Goal: Task Accomplishment & Management: Complete application form

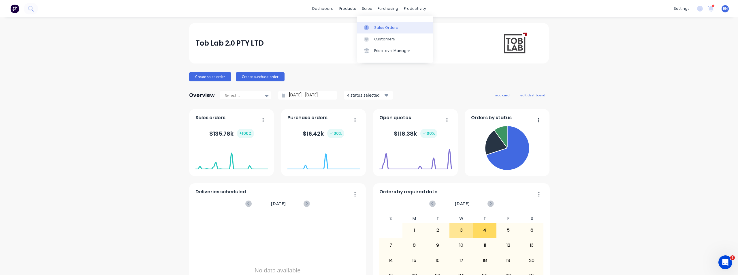
drag, startPoint x: 376, startPoint y: 28, endPoint x: 364, endPoint y: 27, distance: 12.1
click at [375, 27] on div "Sales Orders" at bounding box center [386, 27] width 24 height 5
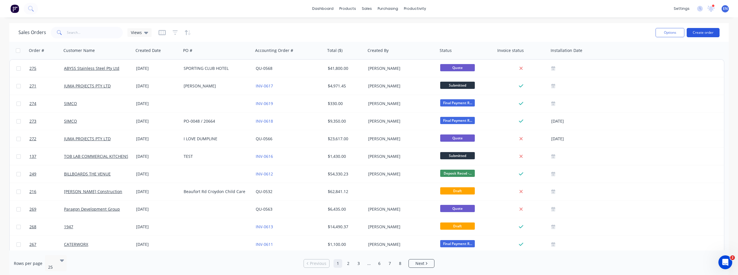
click at [714, 32] on button "Create order" at bounding box center [703, 32] width 33 height 9
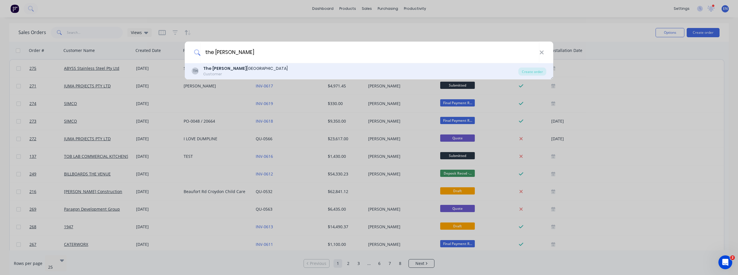
type input "the [PERSON_NAME]"
click at [235, 70] on div "The [PERSON_NAME][GEOGRAPHIC_DATA]" at bounding box center [245, 68] width 84 height 6
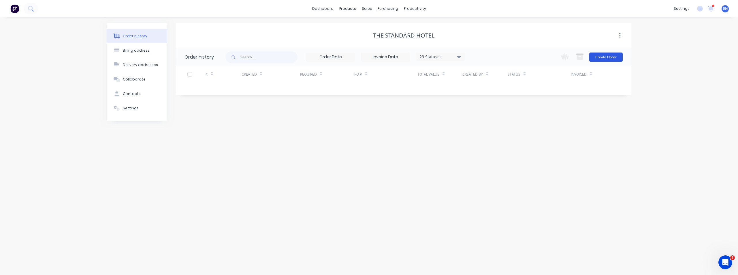
click at [613, 58] on button "Create Order" at bounding box center [605, 56] width 33 height 9
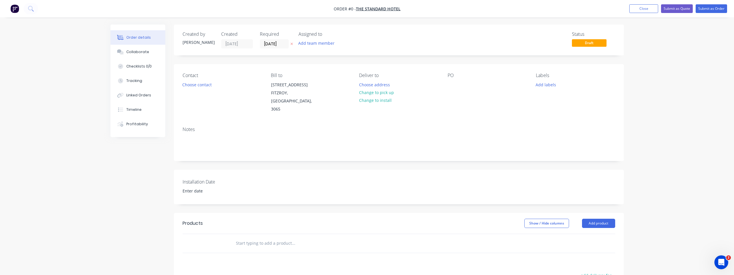
click at [250, 237] on input "text" at bounding box center [293, 243] width 115 height 12
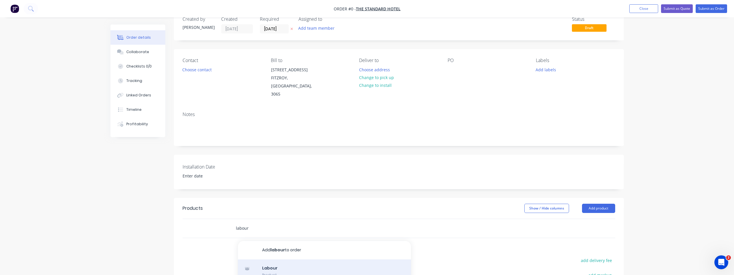
scroll to position [29, 0]
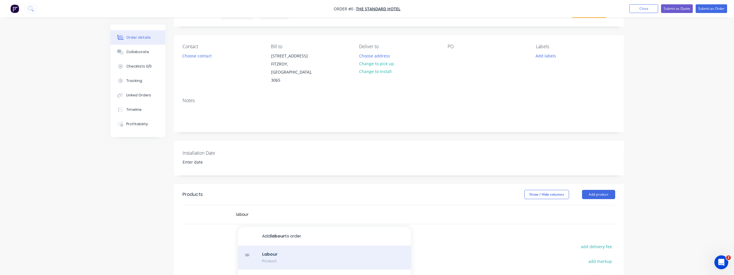
click at [289, 245] on div "Labour Product" at bounding box center [324, 257] width 173 height 24
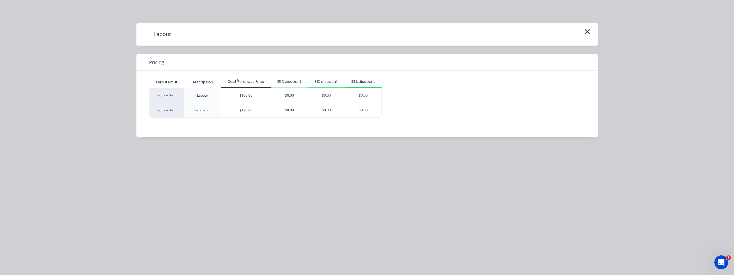
click at [459, 75] on div "Xero Item # Description Cost/Purchase Price 25% discount 31% discount 33% disco…" at bounding box center [362, 100] width 453 height 58
click at [588, 32] on icon "button" at bounding box center [587, 32] width 6 height 8
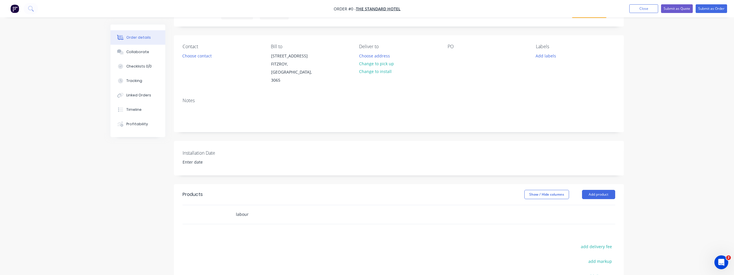
click at [261, 208] on input "labour" at bounding box center [293, 214] width 115 height 12
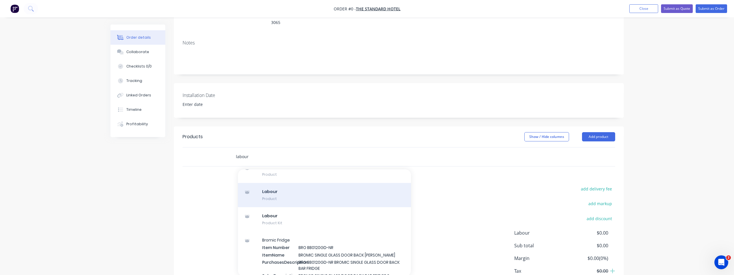
scroll to position [0, 0]
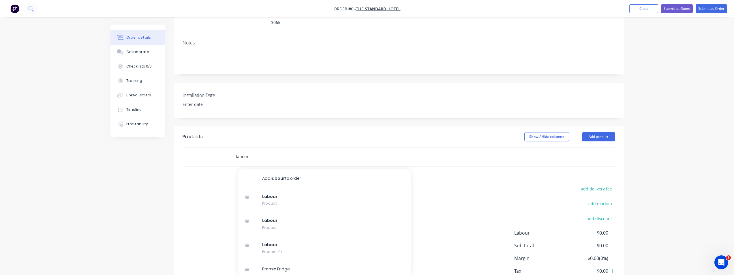
drag, startPoint x: 261, startPoint y: 142, endPoint x: 210, endPoint y: 137, distance: 51.0
click at [210, 147] on div "labour Add labour to order Labour Product Labour Product Labour Product Kit Bro…" at bounding box center [399, 156] width 432 height 19
type input "S"
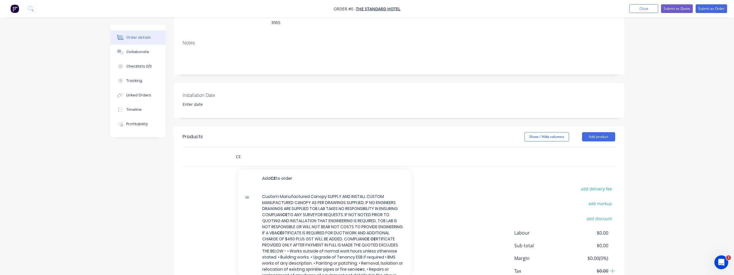
type input "C"
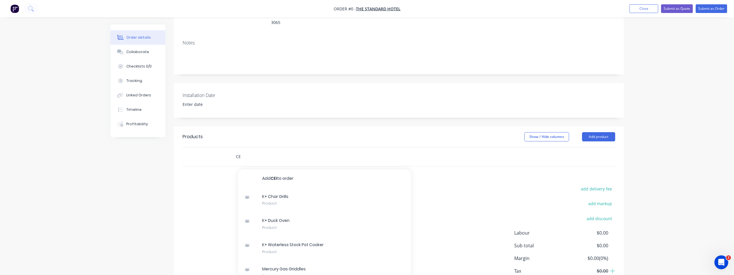
type input "C"
type input "PLASTER CEILING TO KITCHEN"
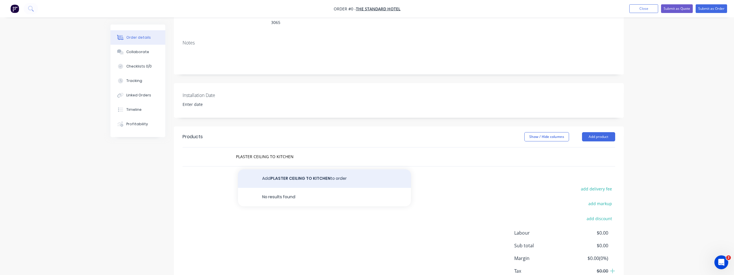
click at [285, 169] on button "Add PLASTER CEILING TO KITCHEN to order" at bounding box center [324, 178] width 173 height 18
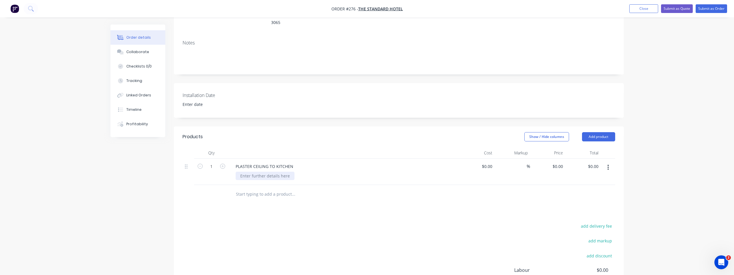
click at [267, 172] on div at bounding box center [265, 176] width 59 height 8
click at [487, 162] on div at bounding box center [490, 166] width 9 height 8
type input "$11,200.00"
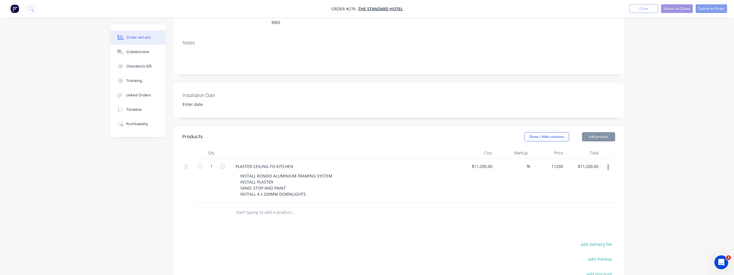
type input "$11,200.00"
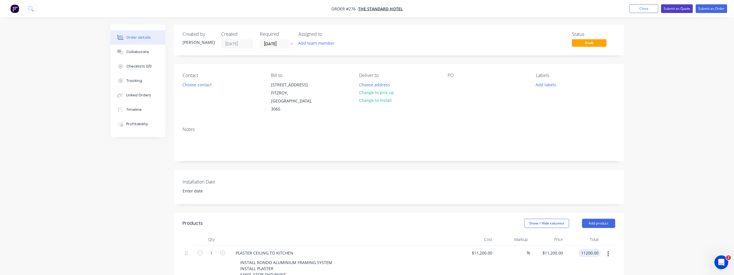
type input "$11,200.00"
click at [709, 9] on button "Submit as Order" at bounding box center [710, 8] width 31 height 9
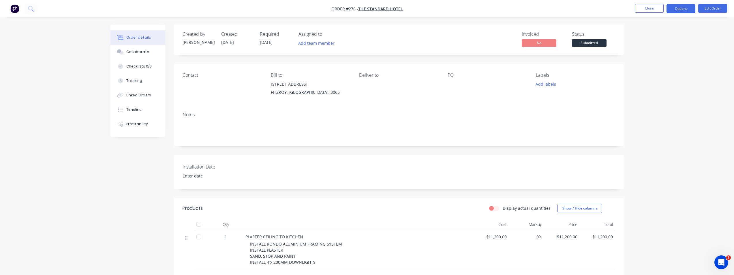
click at [684, 12] on button "Options" at bounding box center [680, 8] width 29 height 9
click at [221, 96] on div "Contact" at bounding box center [222, 85] width 79 height 26
click at [193, 78] on div "Contact" at bounding box center [222, 74] width 79 height 5
click at [684, 12] on button "Options" at bounding box center [680, 8] width 29 height 9
click at [717, 9] on button "Edit Order" at bounding box center [712, 8] width 29 height 9
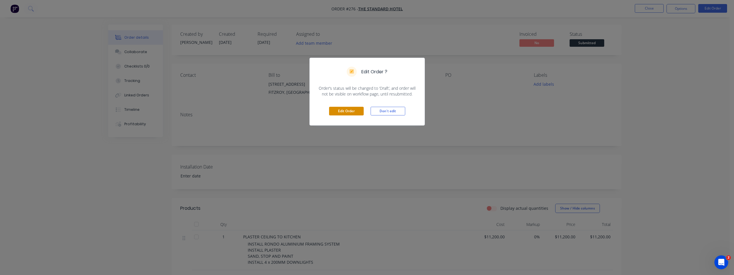
click at [355, 112] on button "Edit Order" at bounding box center [346, 111] width 35 height 9
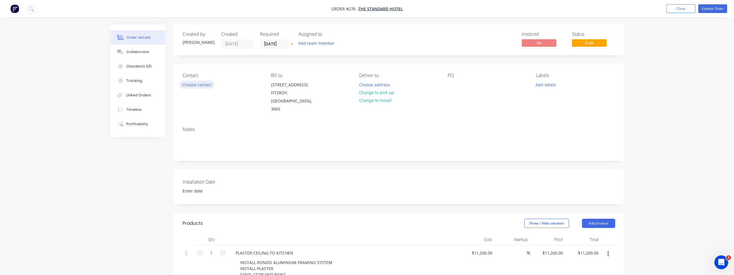
click at [201, 86] on button "Choose contact" at bounding box center [196, 84] width 35 height 8
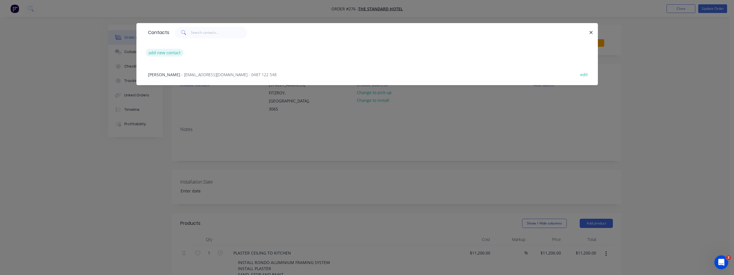
click at [170, 55] on button "add new contact" at bounding box center [165, 53] width 38 height 8
select select "AU"
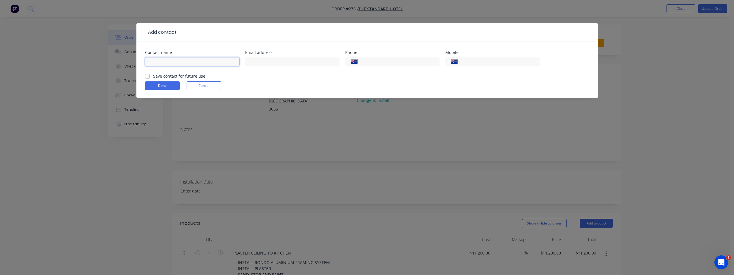
click at [157, 64] on input "text" at bounding box center [192, 61] width 94 height 9
type input "P"
type input "O"
type input "[PERSON_NAME]"
type input "i"
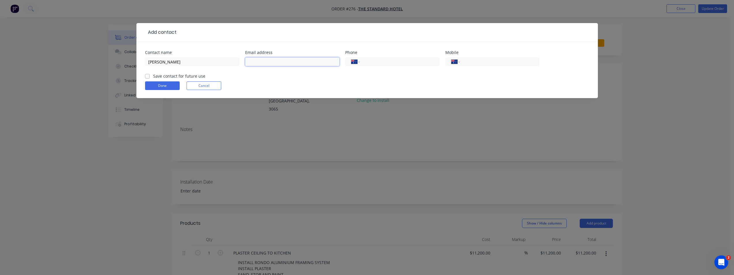
click at [258, 60] on input "text" at bounding box center [292, 61] width 94 height 9
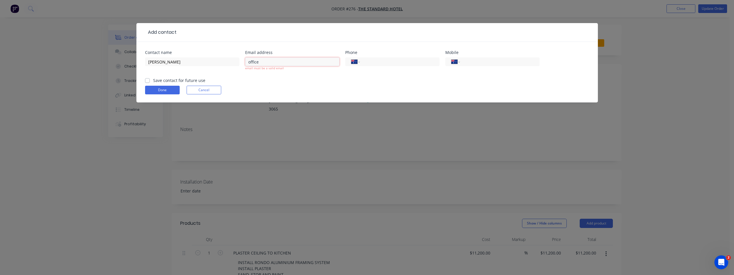
click at [269, 63] on input "office" at bounding box center [292, 61] width 94 height 9
type input "[EMAIL_ADDRESS][DOMAIN_NAME]"
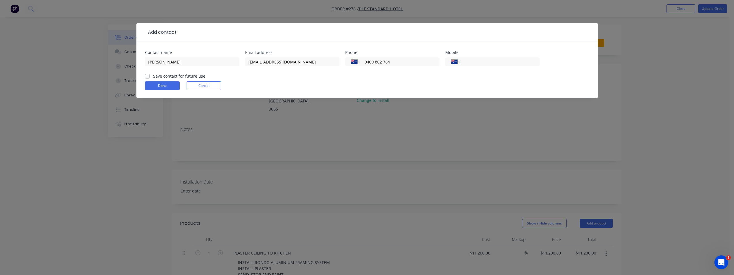
type input "0409 802 764"
click at [153, 76] on label "Save contact for future use" at bounding box center [179, 76] width 52 height 6
click at [147, 76] on input "Save contact for future use" at bounding box center [147, 75] width 5 height 5
checkbox input "true"
click at [154, 82] on button "Done" at bounding box center [162, 85] width 35 height 9
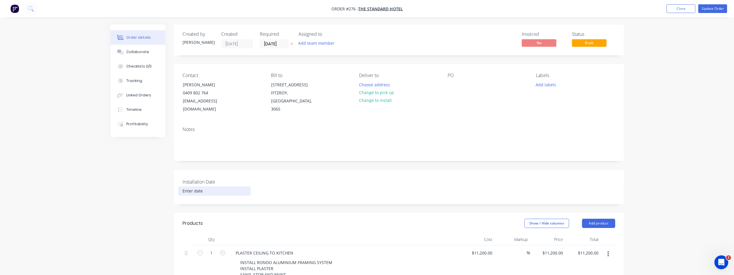
click at [197, 187] on input at bounding box center [214, 191] width 72 height 9
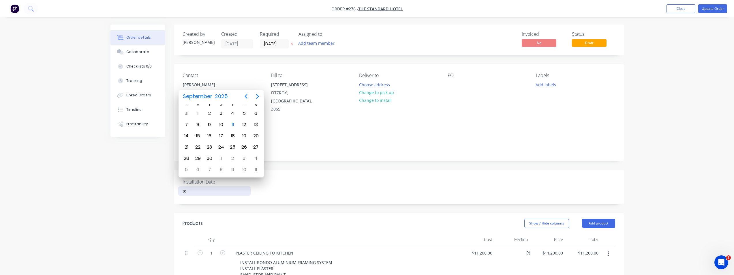
type input "t"
click at [154, 185] on div "Created by [PERSON_NAME] Created [DATE] Required [DATE] Assigned to Add team me…" at bounding box center [366, 240] width 513 height 431
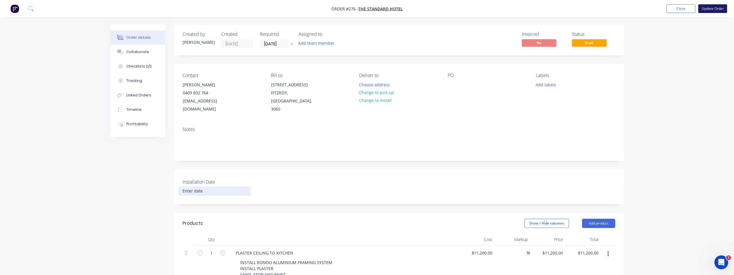
click at [713, 7] on button "Update Order" at bounding box center [712, 8] width 29 height 9
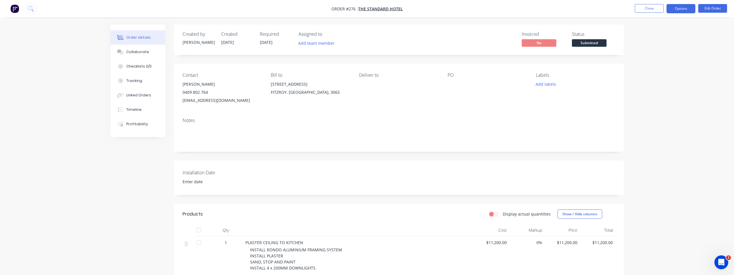
click at [682, 12] on button "Options" at bounding box center [680, 8] width 29 height 9
click at [649, 37] on div "Invoice" at bounding box center [663, 35] width 53 height 8
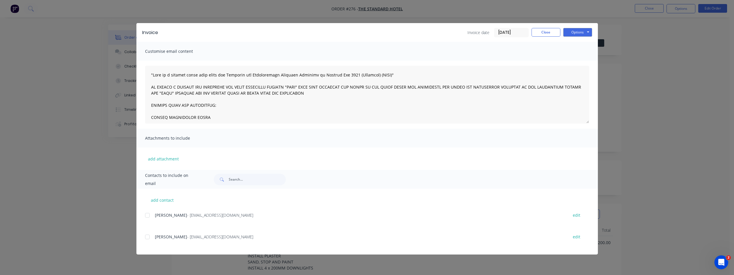
drag, startPoint x: 147, startPoint y: 237, endPoint x: 223, endPoint y: 235, distance: 76.1
click at [149, 237] on div at bounding box center [148, 237] width 12 height 12
click at [584, 34] on button "Options" at bounding box center [577, 32] width 29 height 9
click at [580, 61] on button "Email" at bounding box center [581, 62] width 37 height 10
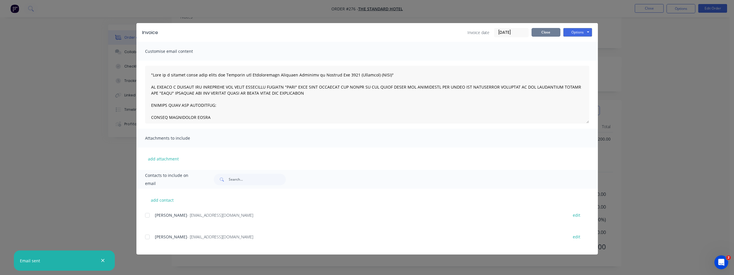
click at [543, 32] on button "Close" at bounding box center [545, 32] width 29 height 9
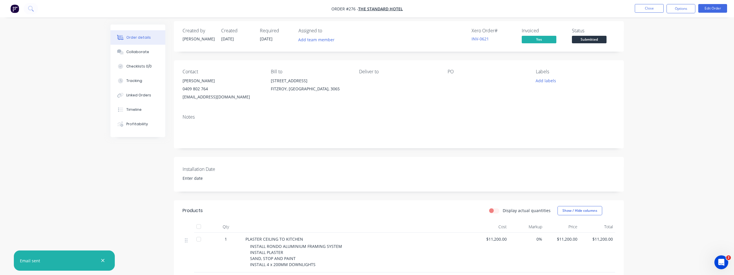
scroll to position [0, 0]
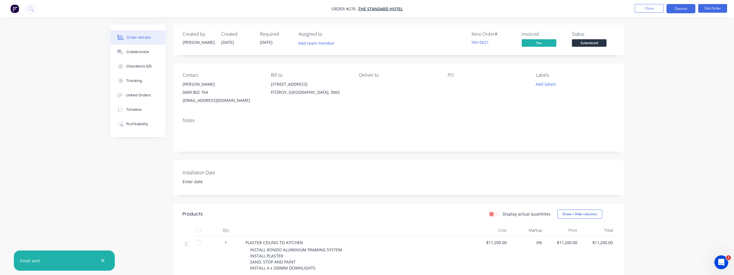
click at [678, 7] on button "Options" at bounding box center [680, 8] width 29 height 9
drag, startPoint x: 7, startPoint y: 12, endPoint x: 15, endPoint y: 10, distance: 7.6
click at [11, 11] on nav "Order #276 - The Standard Hotel Close Options EMAIL / PRINT Invoice Partial Inv…" at bounding box center [367, 8] width 734 height 17
click at [15, 10] on img "button" at bounding box center [14, 8] width 9 height 9
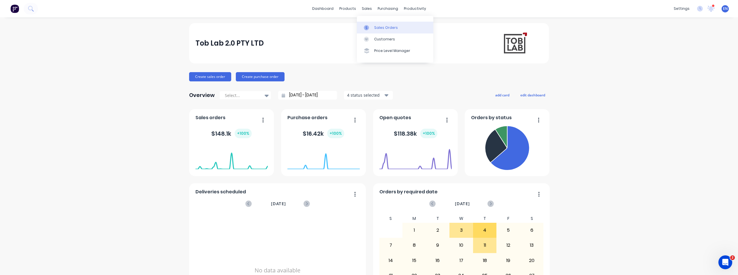
click at [371, 25] on link "Sales Orders" at bounding box center [395, 28] width 76 height 12
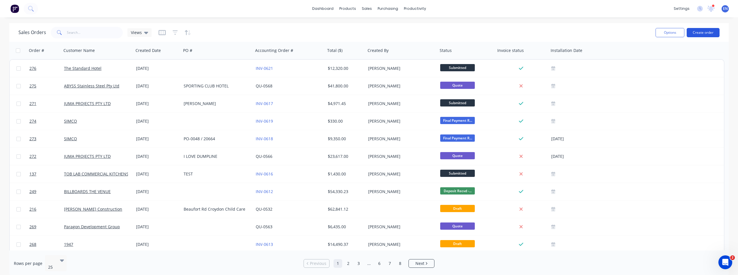
click at [705, 33] on button "Create order" at bounding box center [703, 32] width 33 height 9
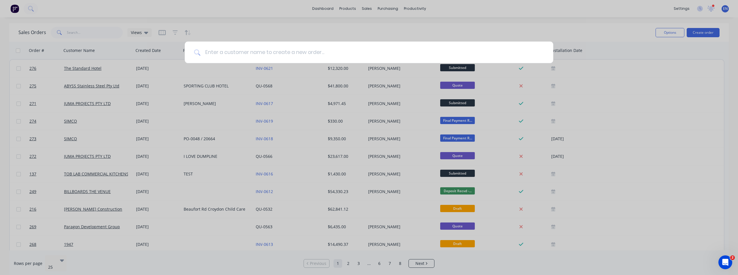
click at [313, 59] on input at bounding box center [372, 53] width 344 height 22
click at [283, 60] on input at bounding box center [372, 53] width 344 height 22
click at [142, 14] on div at bounding box center [369, 137] width 738 height 275
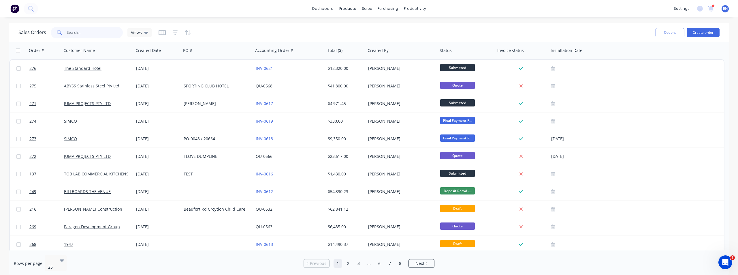
click at [86, 36] on input "text" at bounding box center [95, 33] width 56 height 12
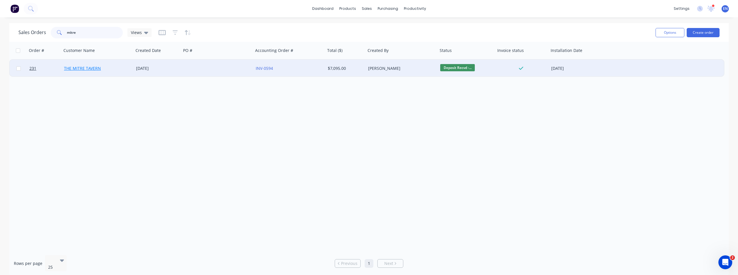
type input "mitre"
click at [74, 67] on link "THE MITRE TAVERN" at bounding box center [82, 67] width 37 height 5
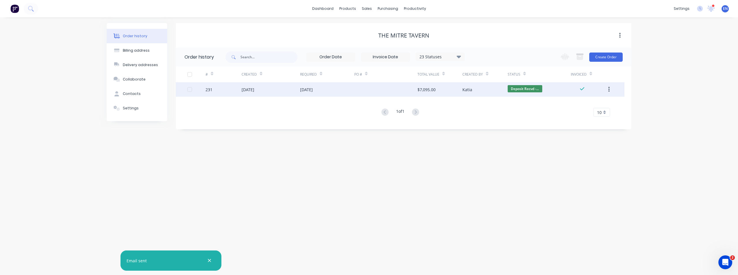
click at [245, 87] on div "[DATE]" at bounding box center [248, 89] width 13 height 6
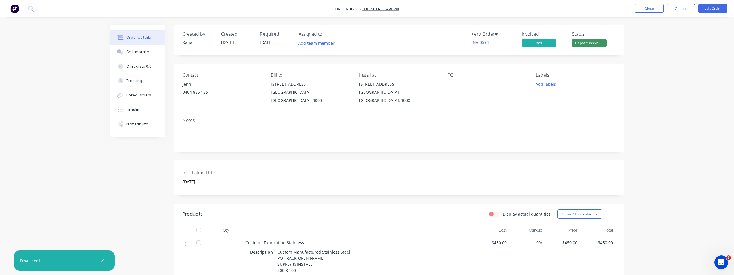
scroll to position [29, 0]
